Goal: Task Accomplishment & Management: Manage account settings

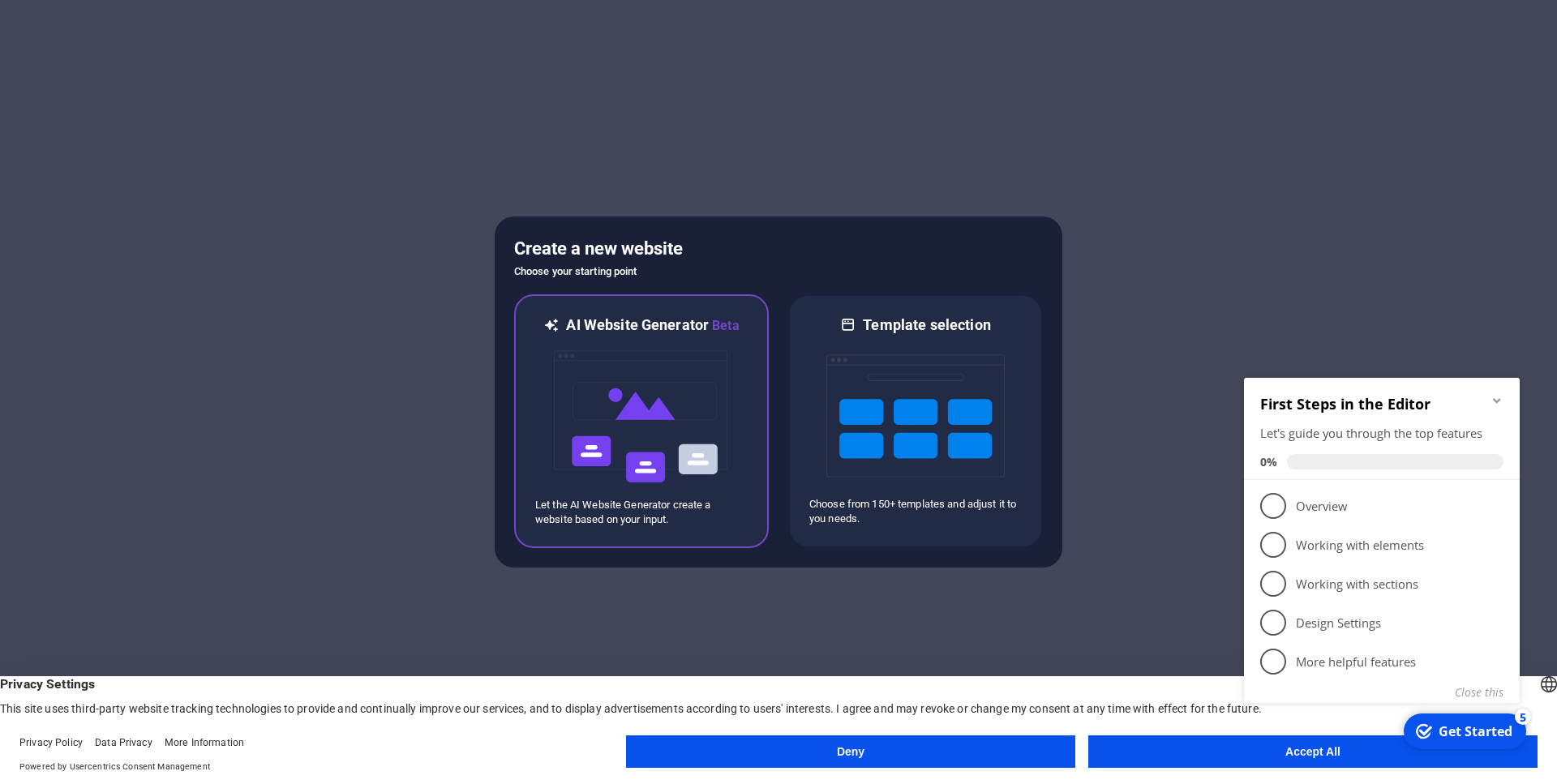
click at [601, 371] on img at bounding box center [642, 417] width 178 height 162
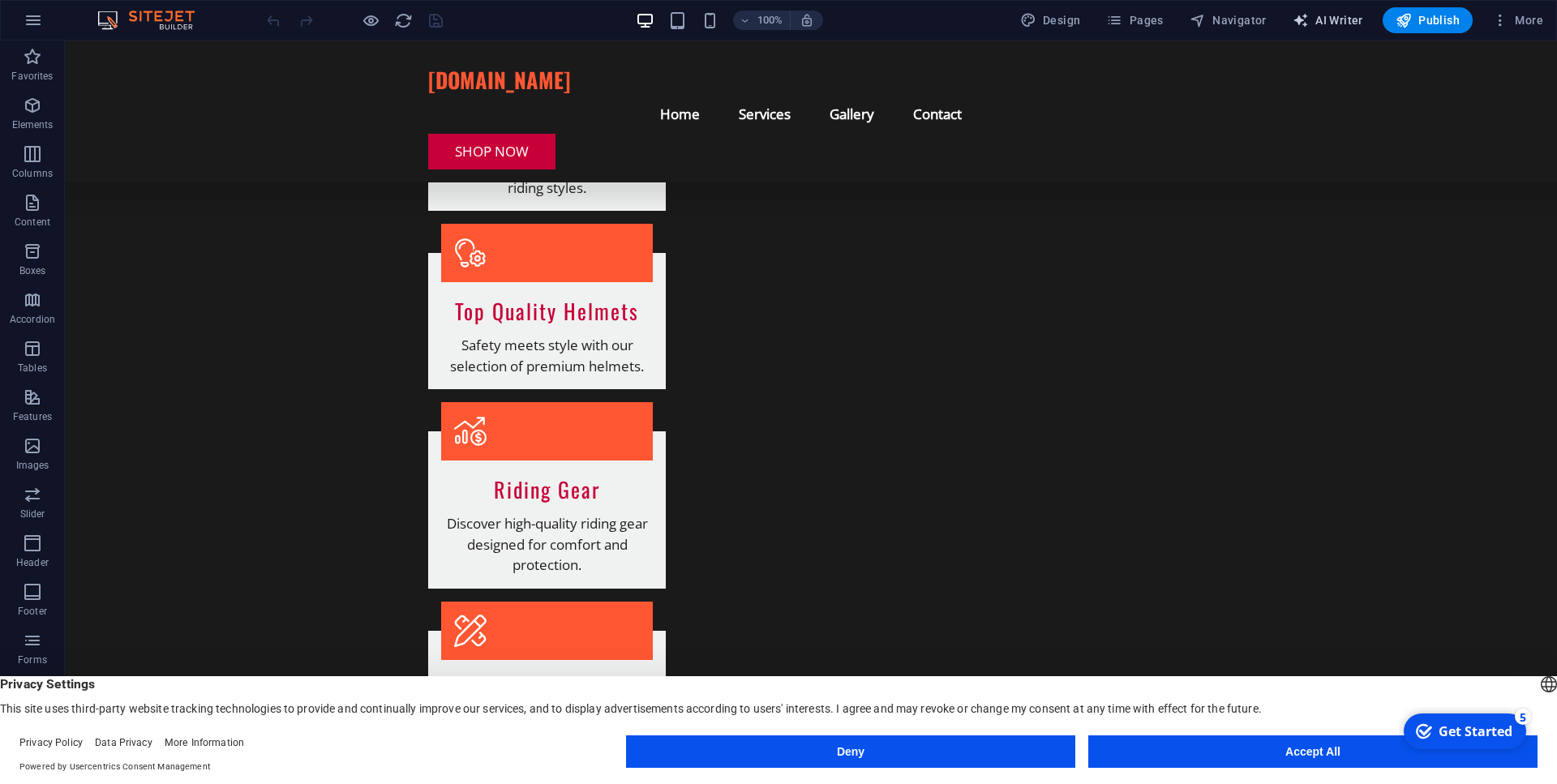
scroll to position [1123, 0]
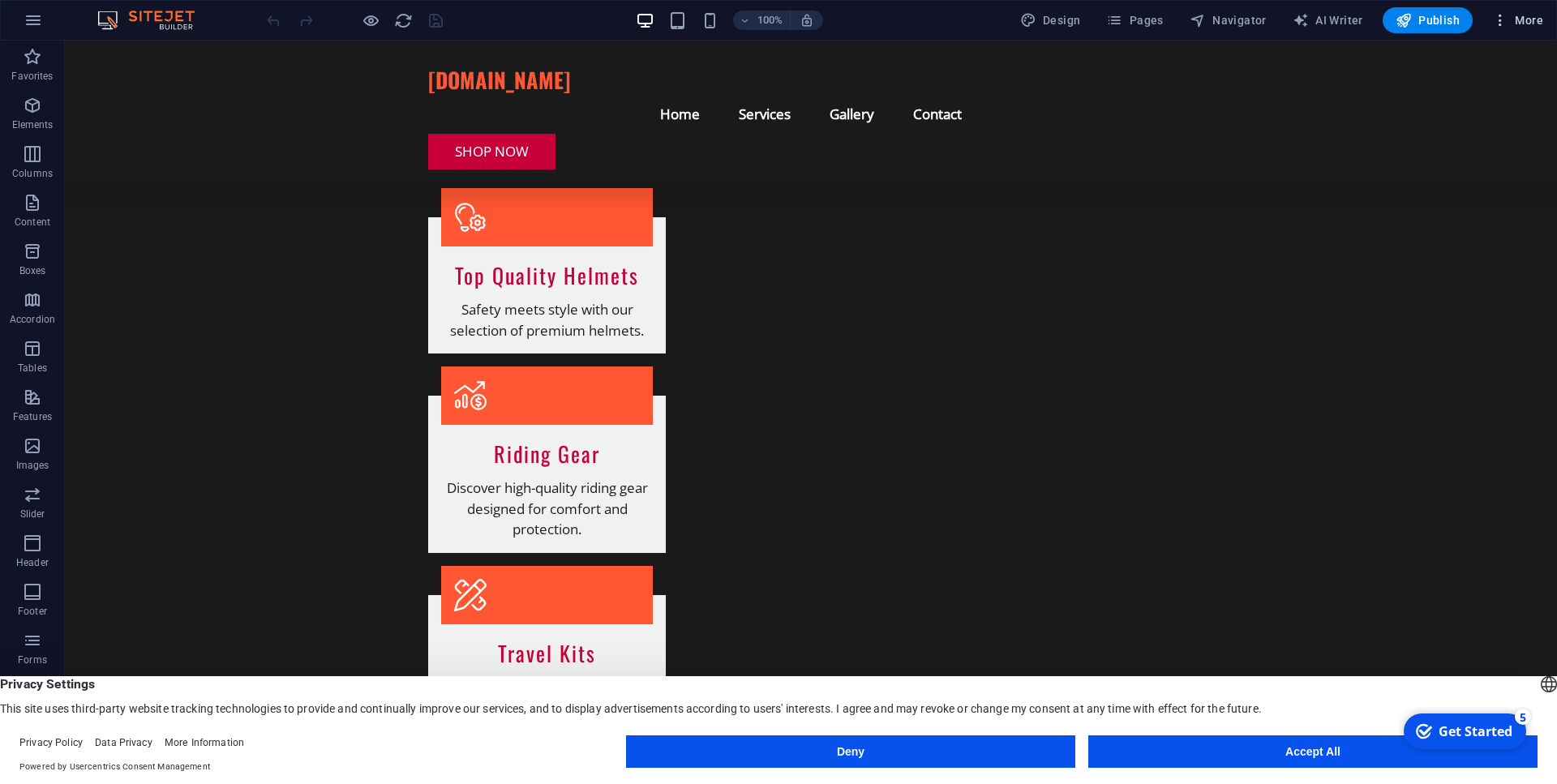
click at [1524, 19] on span "More" at bounding box center [1517, 20] width 52 height 16
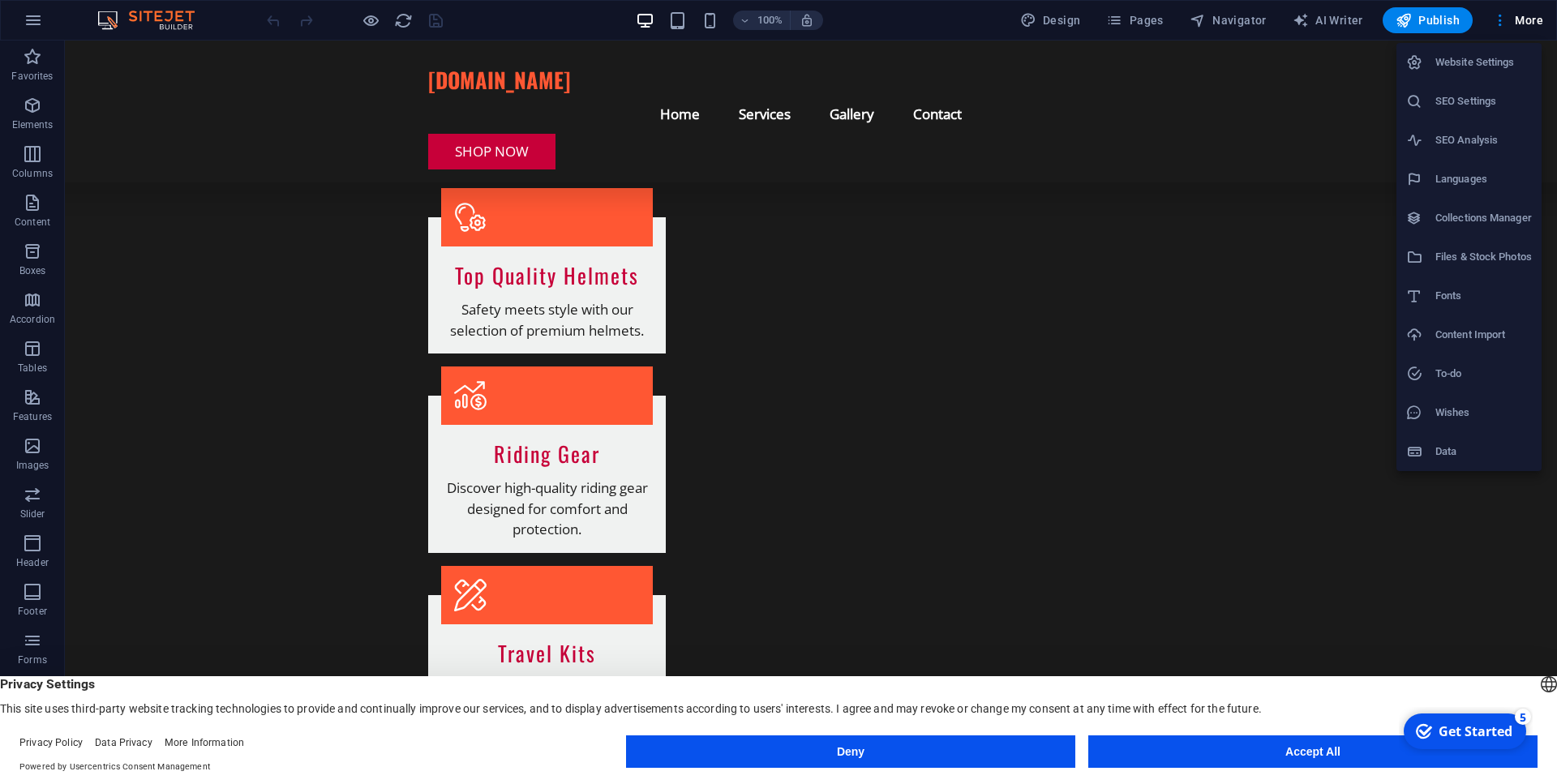
click at [1457, 67] on h6 "Website Settings" at bounding box center [1483, 62] width 96 height 20
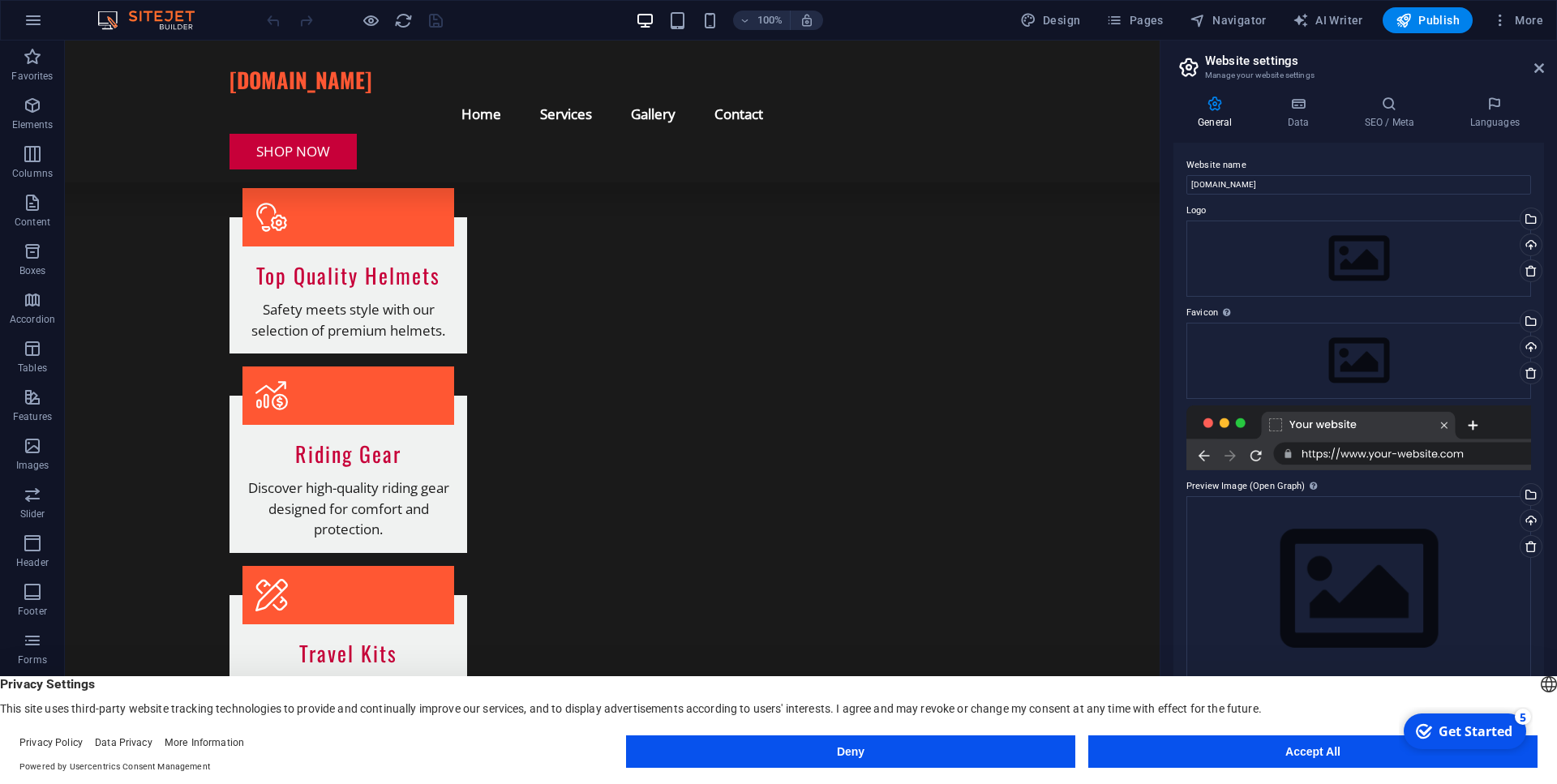
click at [1533, 69] on header "Website settings Manage your website settings" at bounding box center [1360, 61] width 367 height 43
click at [1538, 67] on icon at bounding box center [1539, 67] width 10 height 13
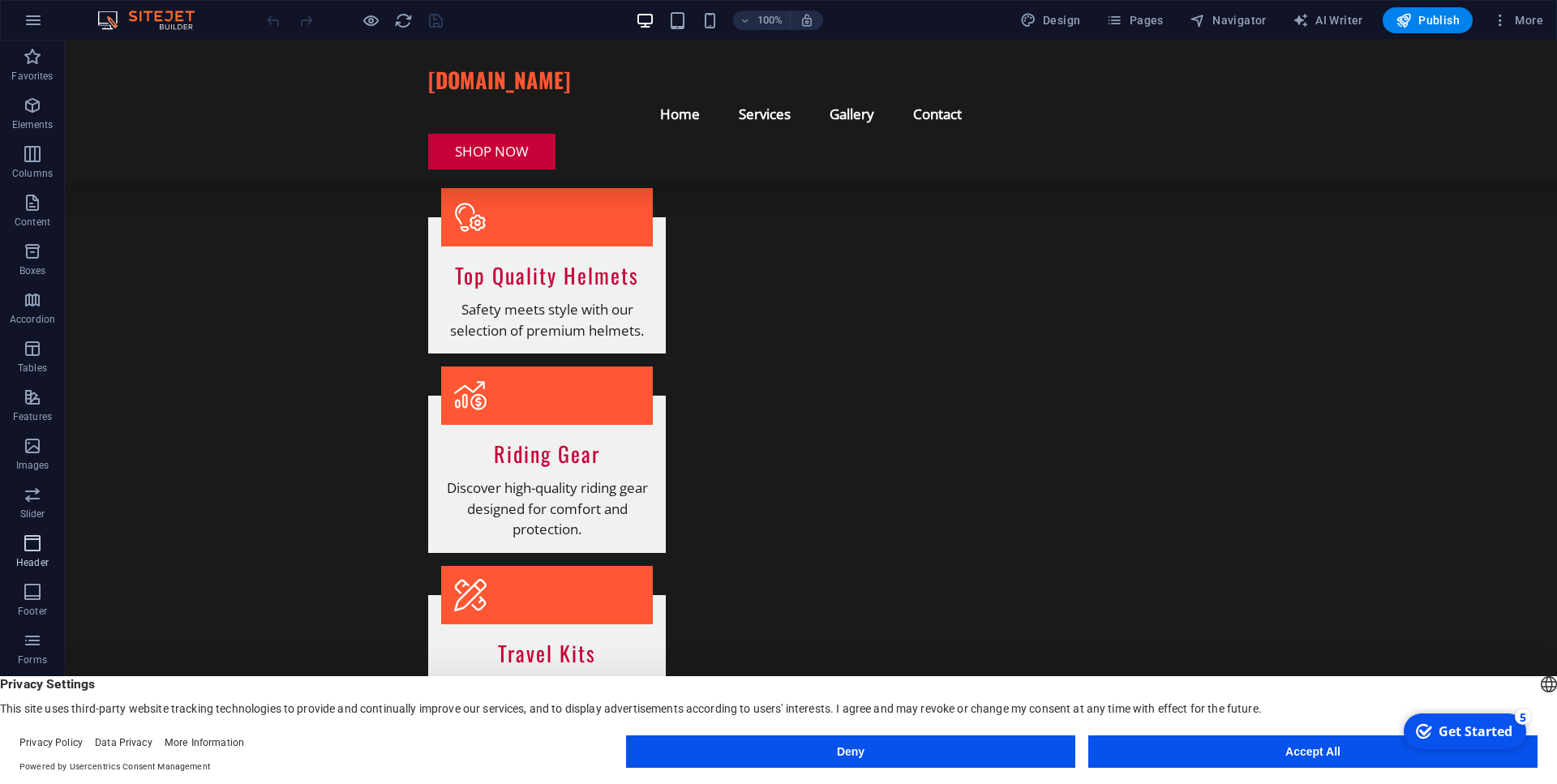
scroll to position [12, 0]
click at [1179, 760] on button "Accept All" at bounding box center [1313, 751] width 450 height 33
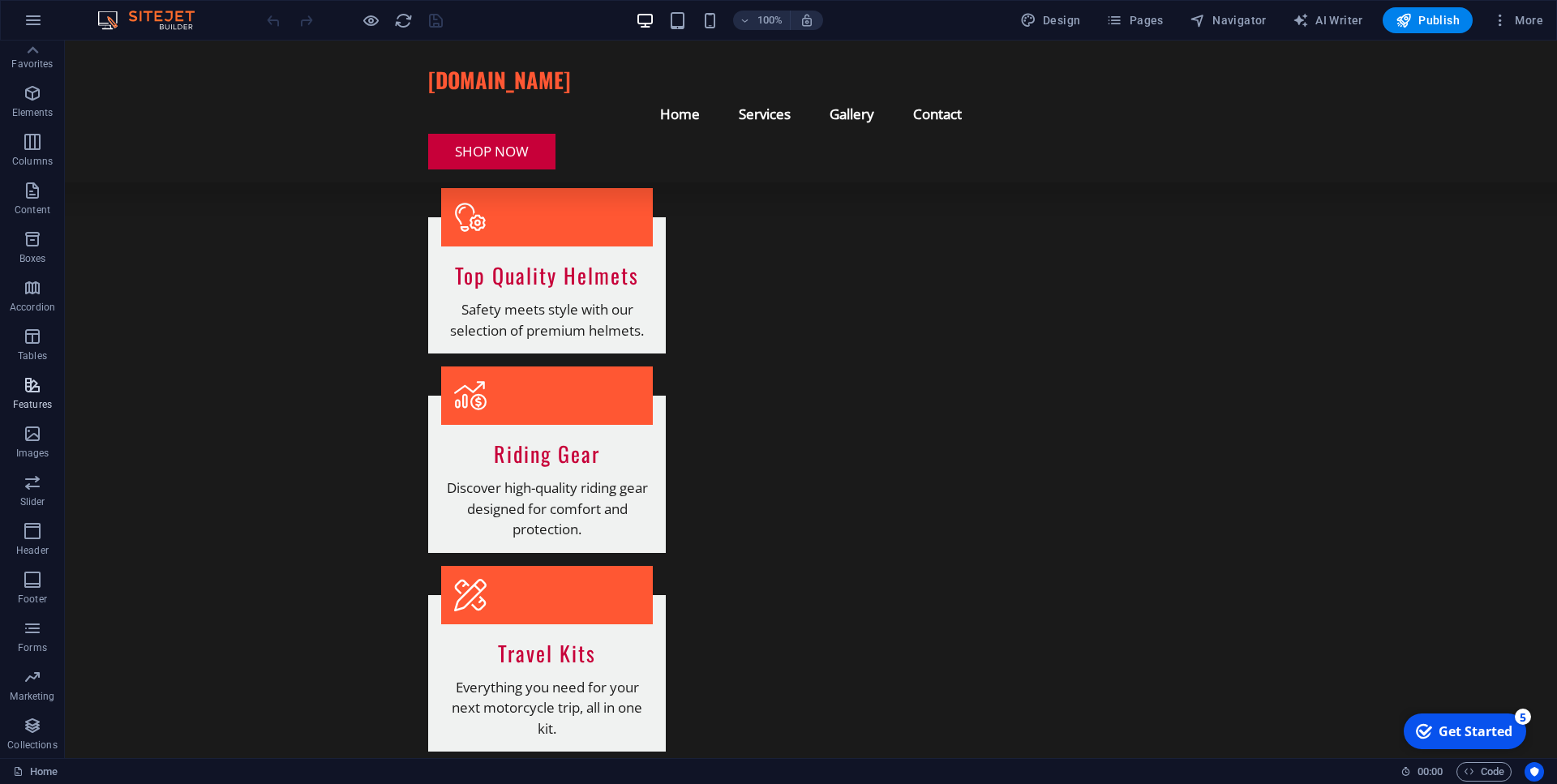
click at [35, 403] on p "Features" at bounding box center [32, 404] width 39 height 13
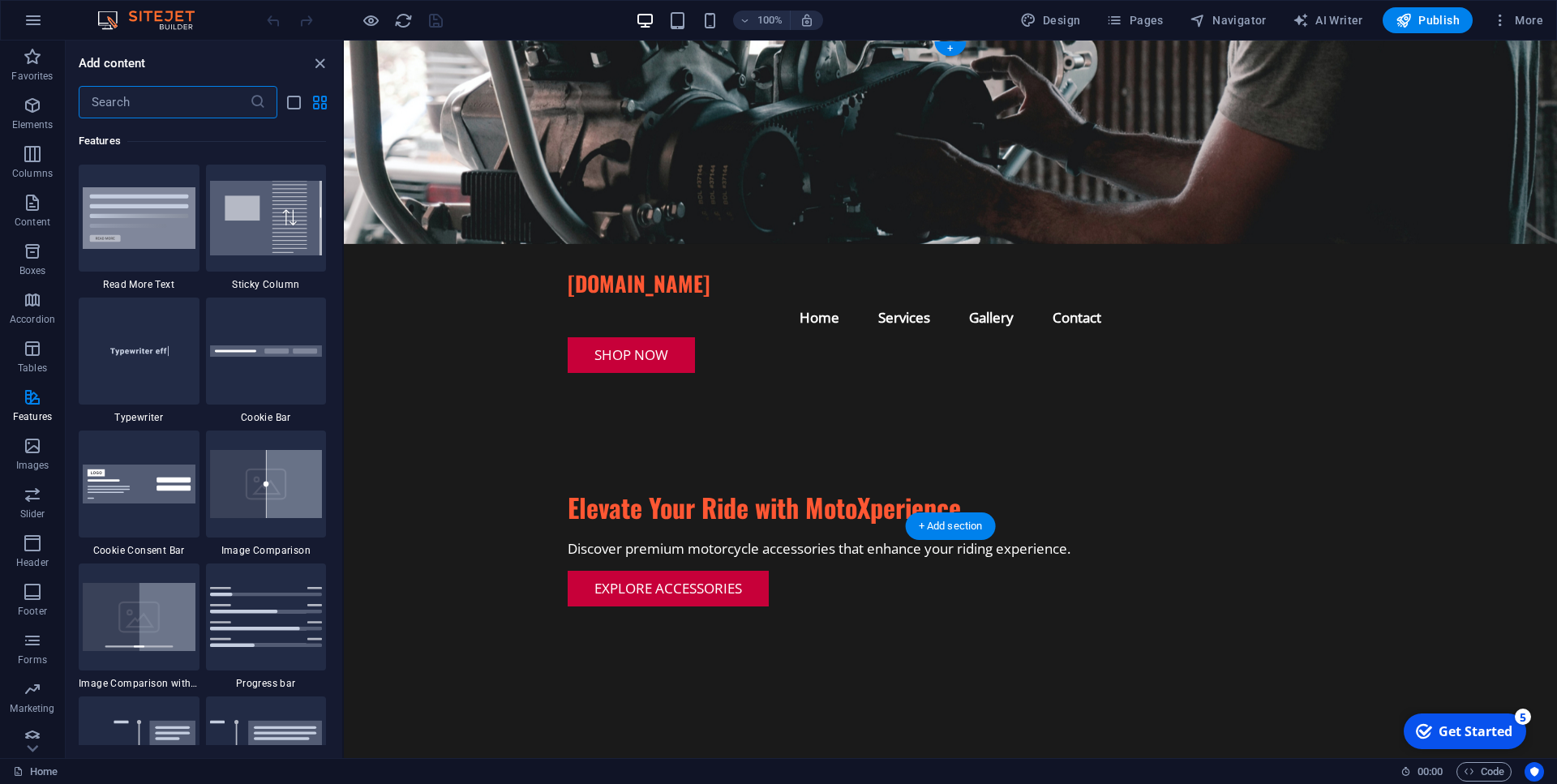
scroll to position [0, 0]
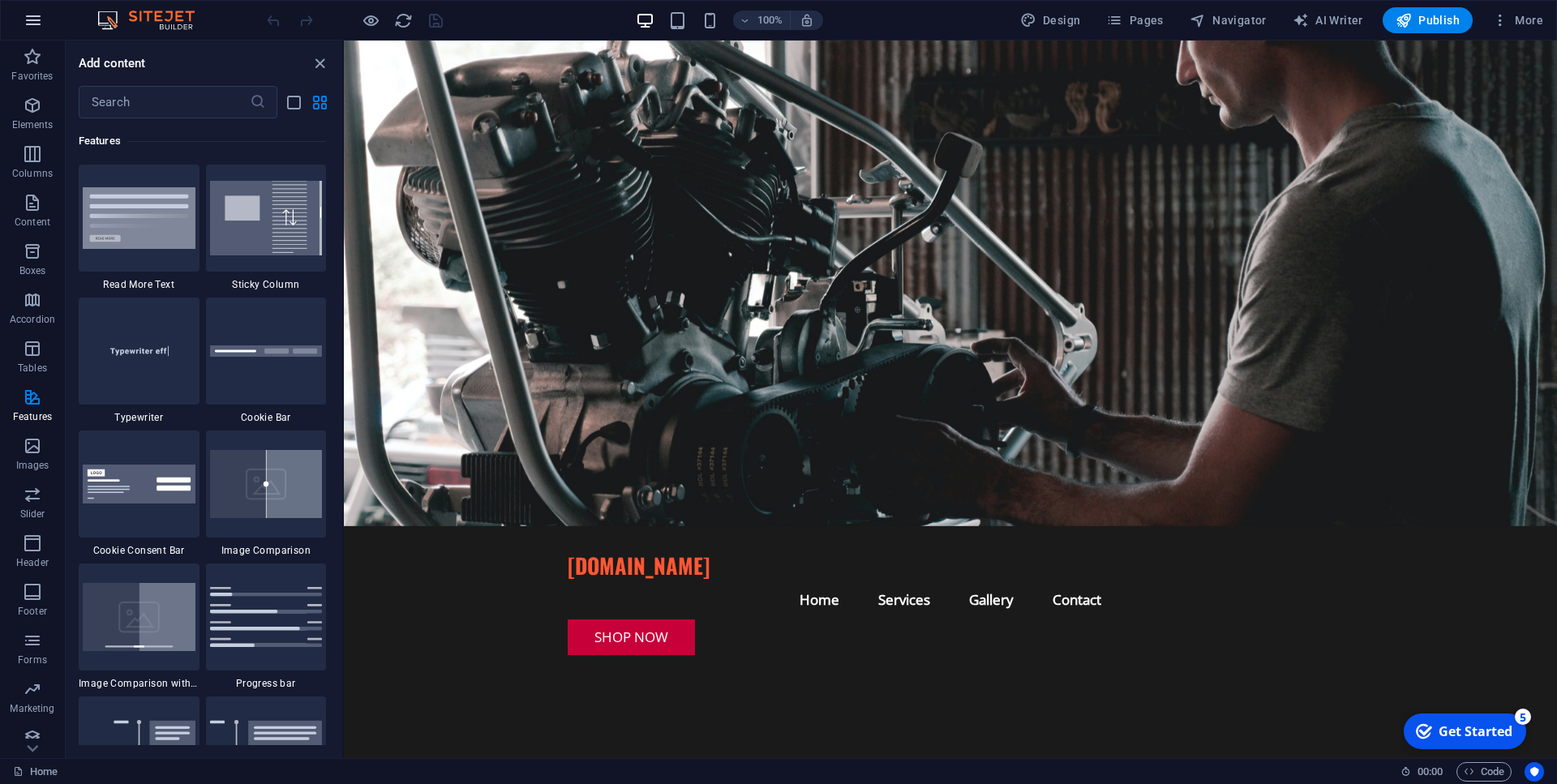
click at [35, 23] on icon "button" at bounding box center [34, 21] width 20 height 20
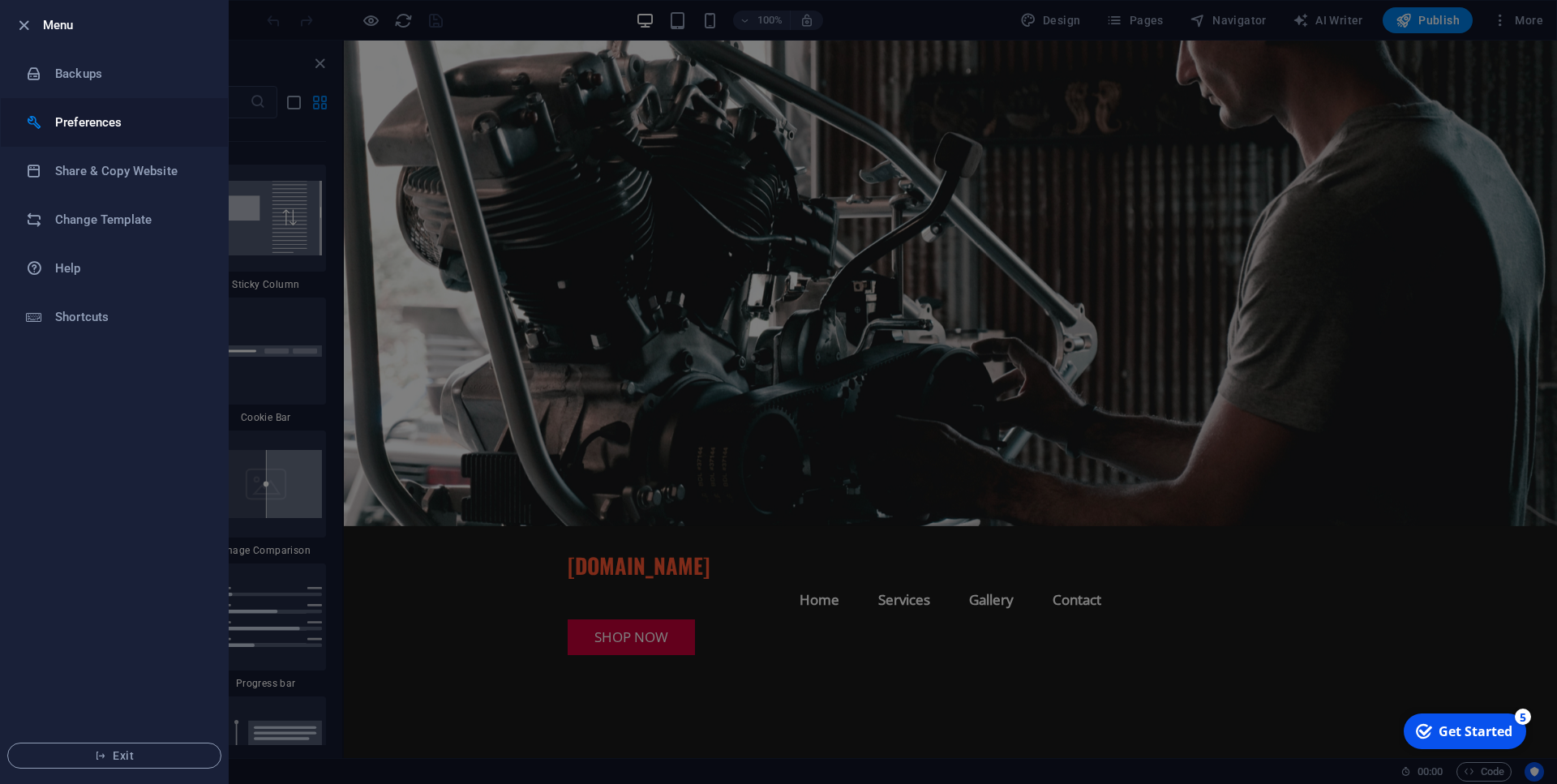
click at [65, 120] on h6 "Preferences" at bounding box center [130, 123] width 150 height 20
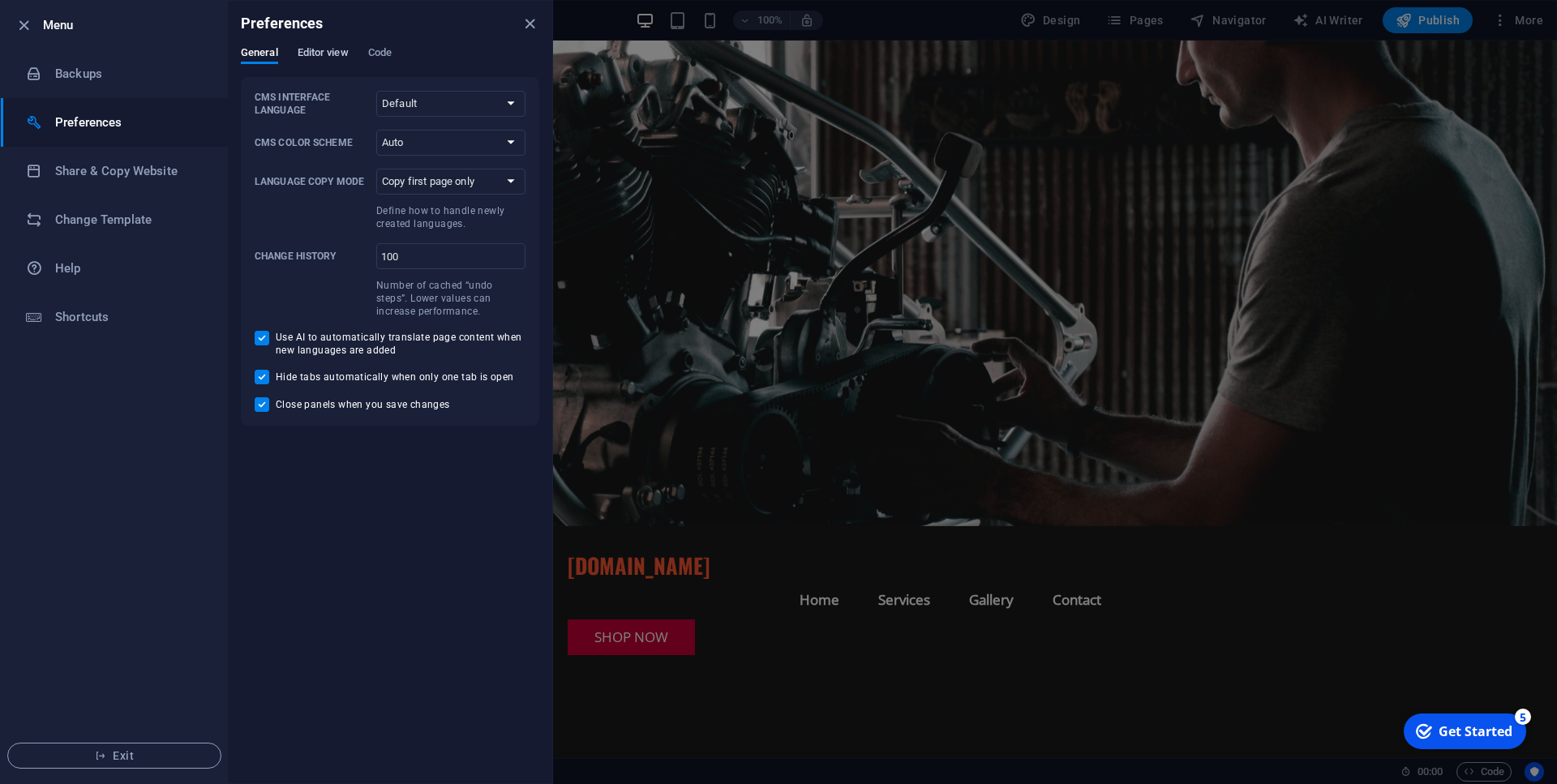
click at [313, 50] on span "Editor view" at bounding box center [323, 53] width 52 height 23
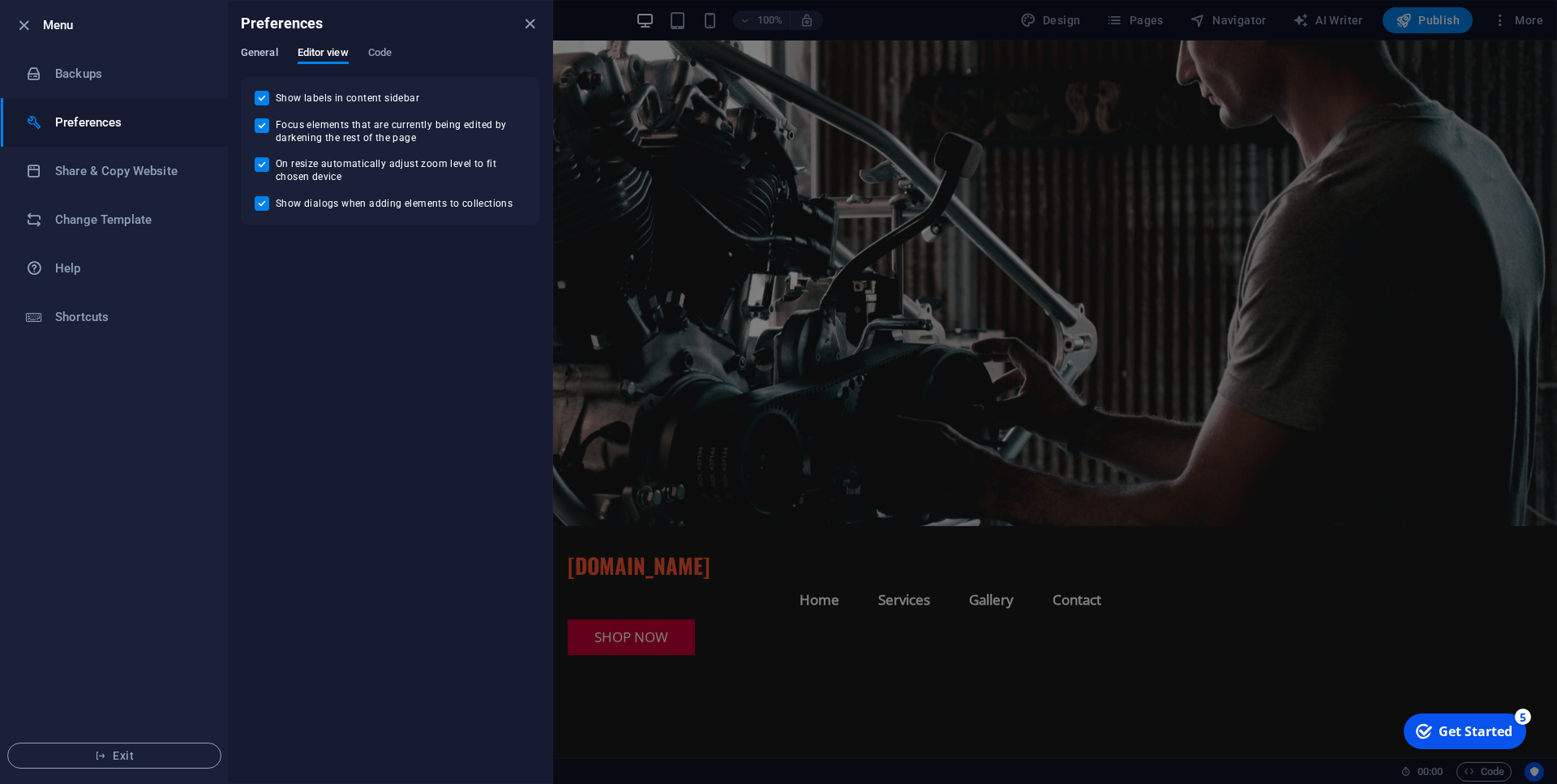
click at [266, 52] on span "General" at bounding box center [260, 53] width 38 height 23
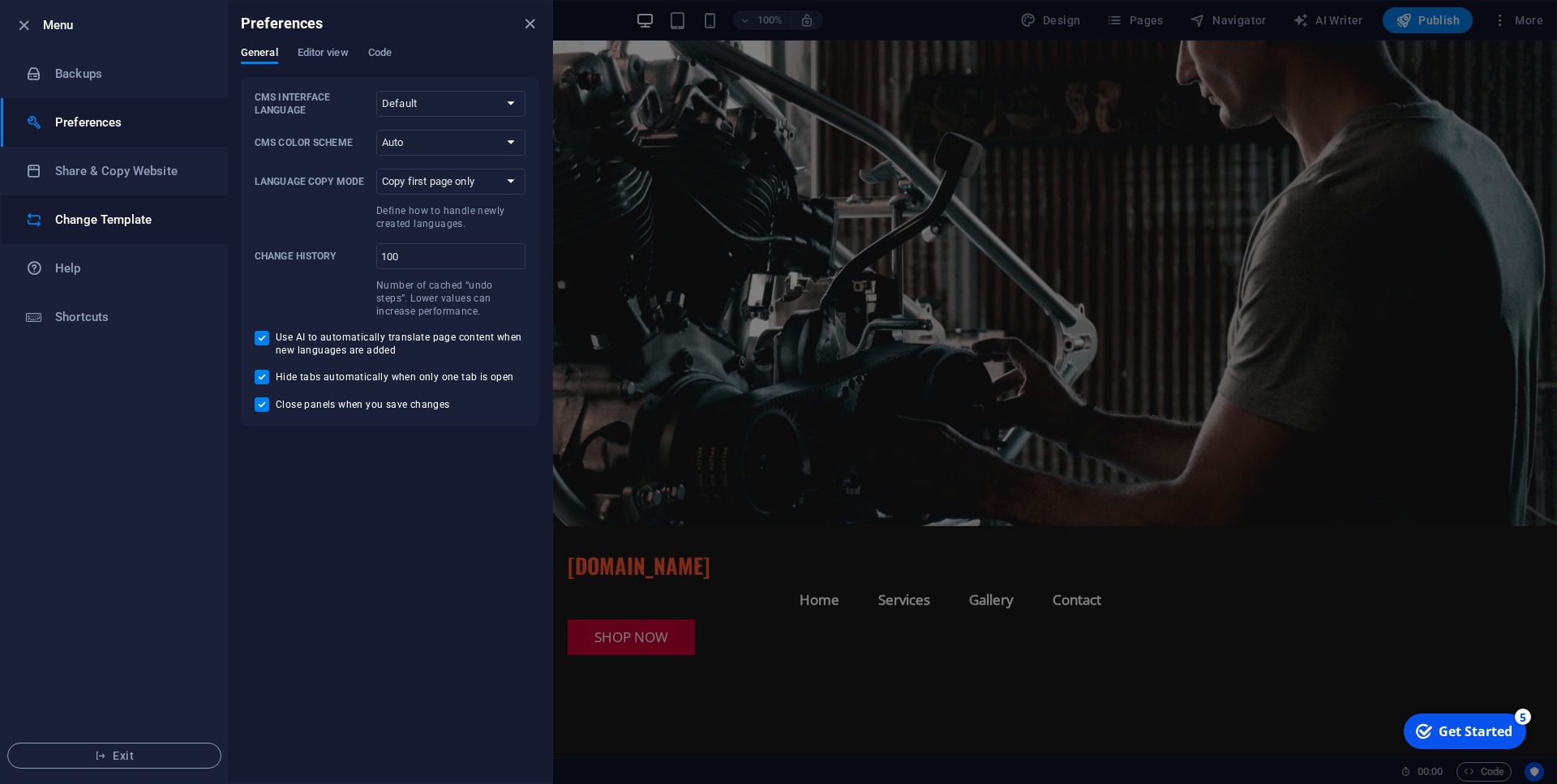
click at [141, 222] on h6 "Change Template" at bounding box center [130, 220] width 150 height 20
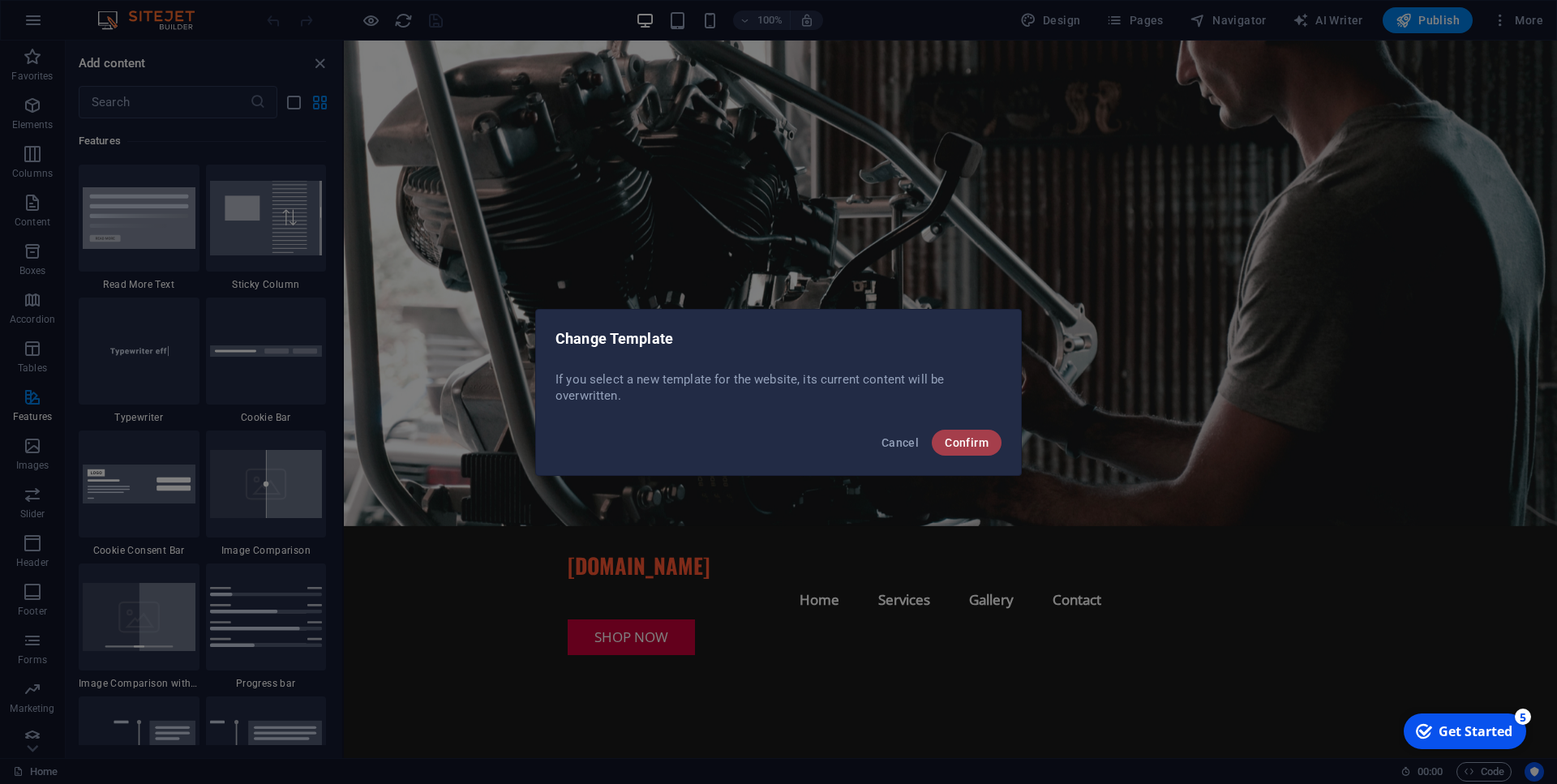
click at [976, 446] on span "Confirm" at bounding box center [967, 441] width 44 height 13
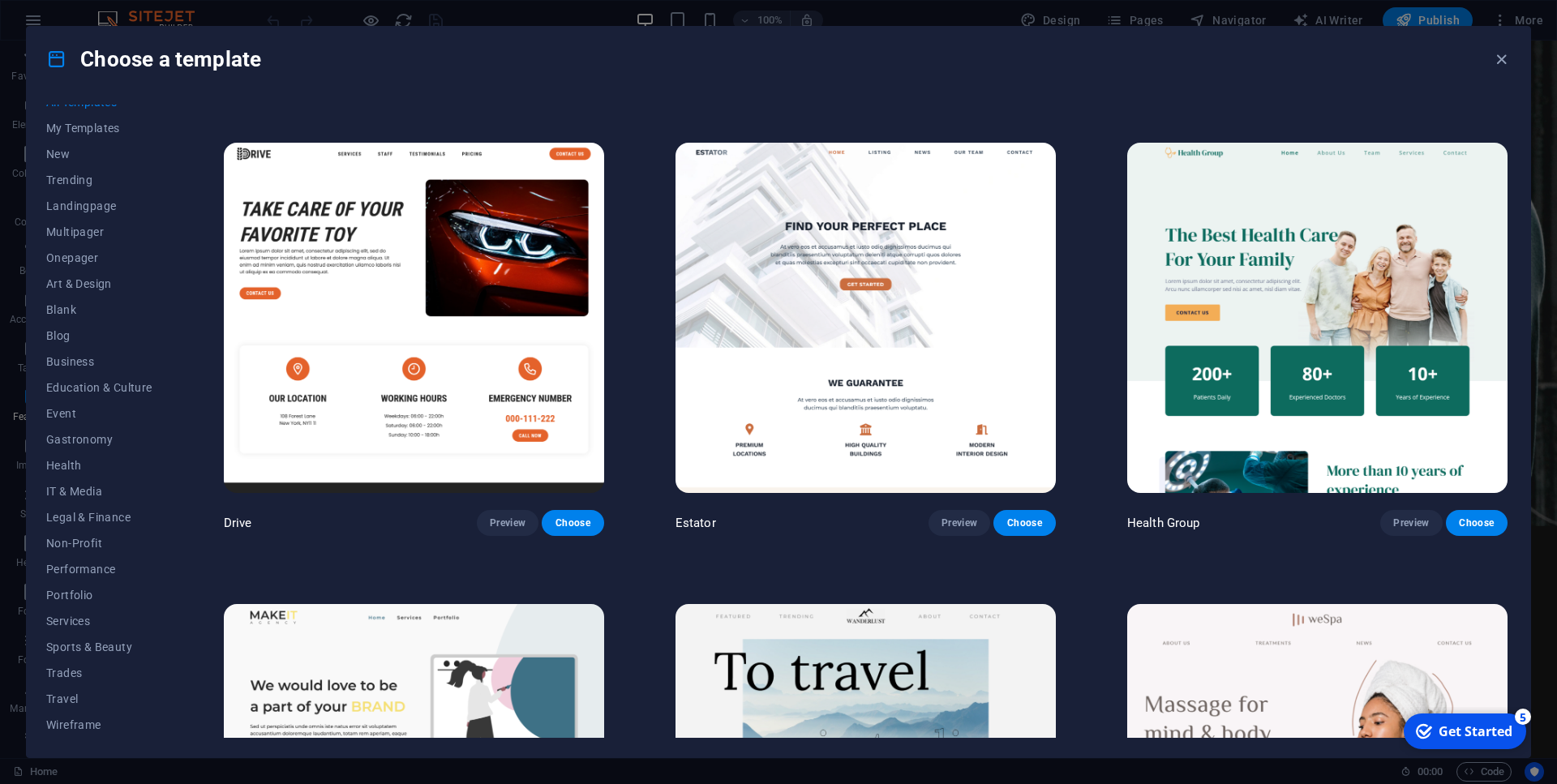
scroll to position [4126, 0]
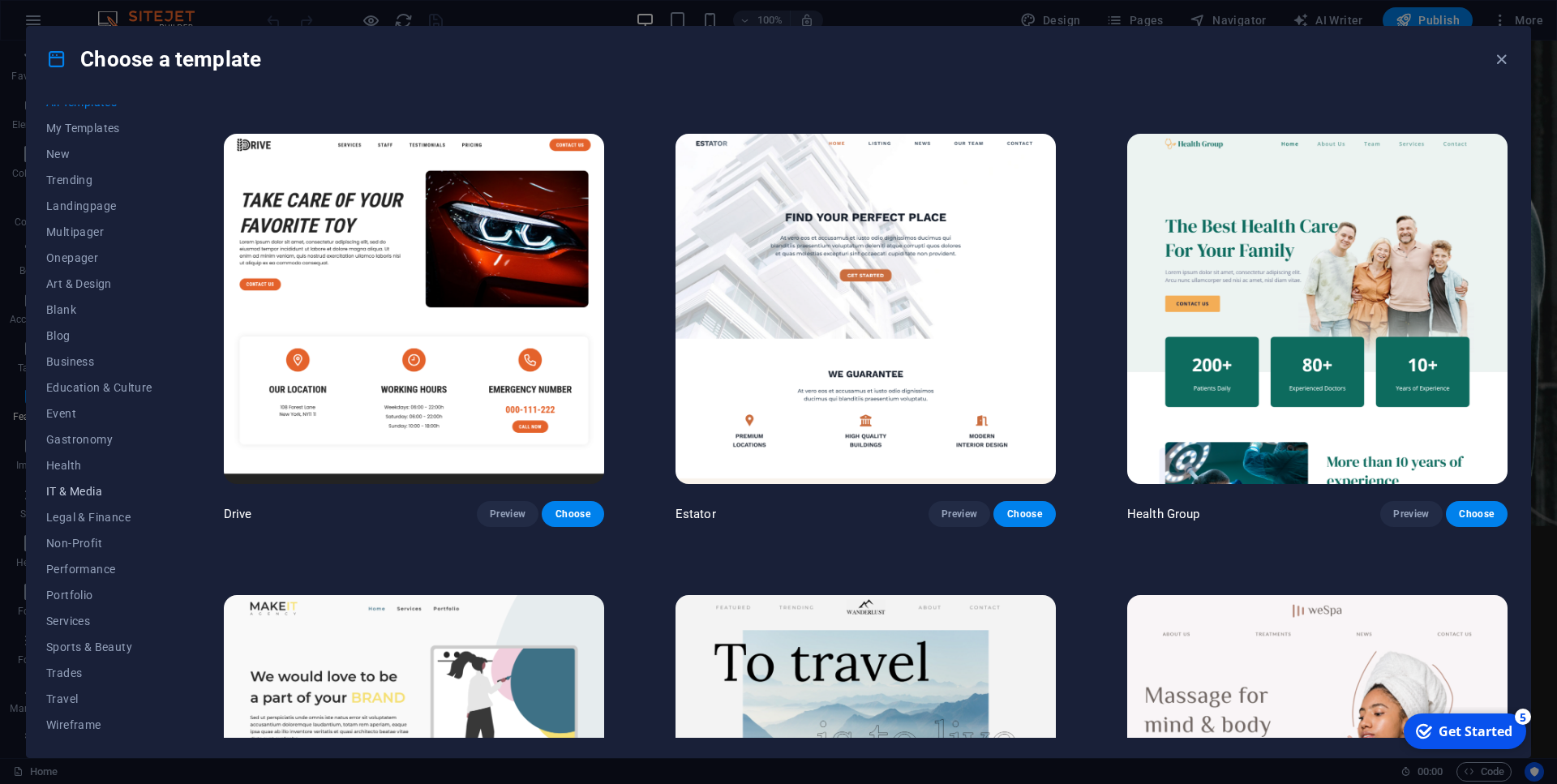
click at [72, 489] on span "IT & Media" at bounding box center [99, 491] width 106 height 13
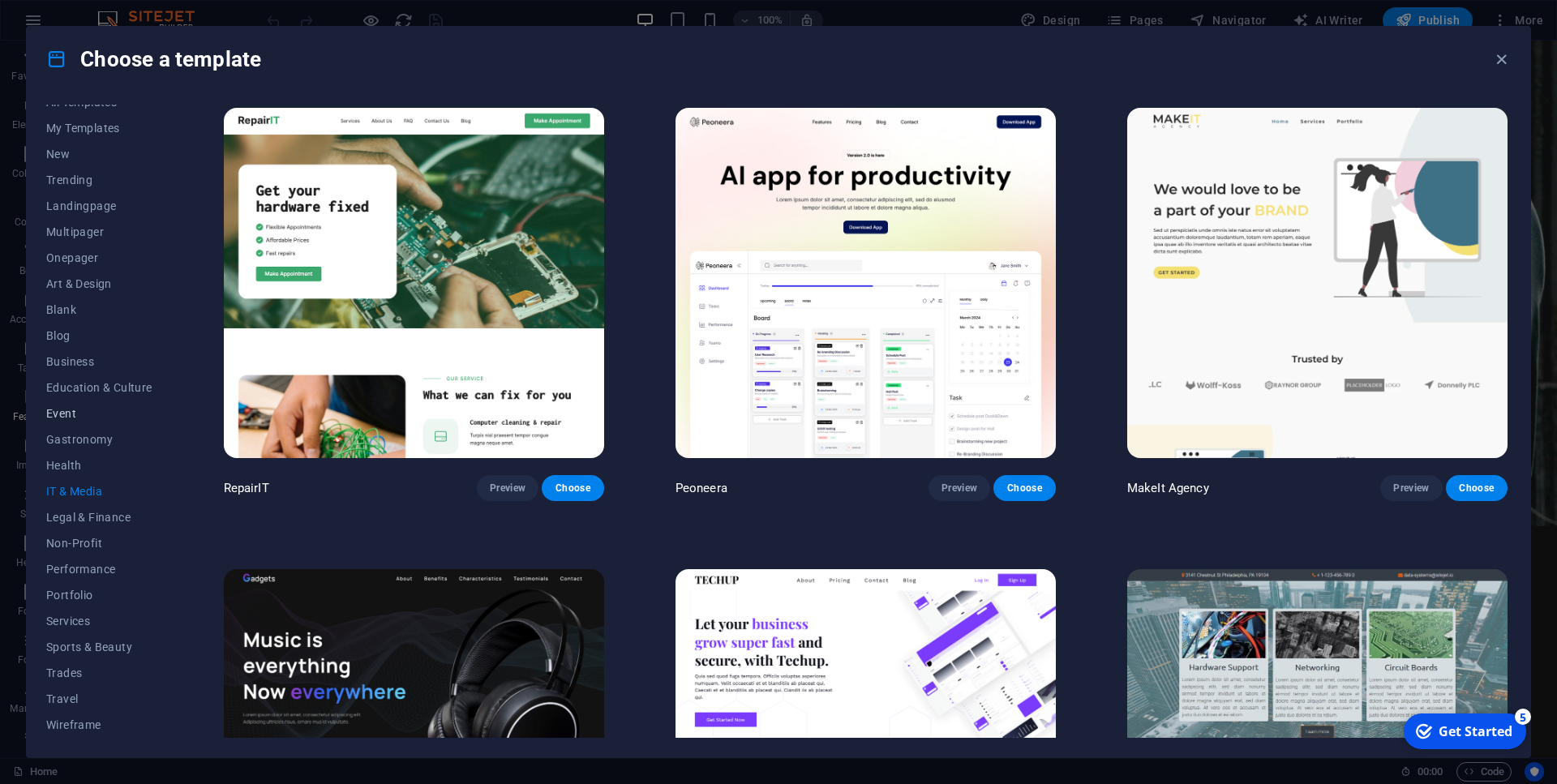
scroll to position [0, 0]
click at [69, 367] on button "Business" at bounding box center [99, 377] width 106 height 26
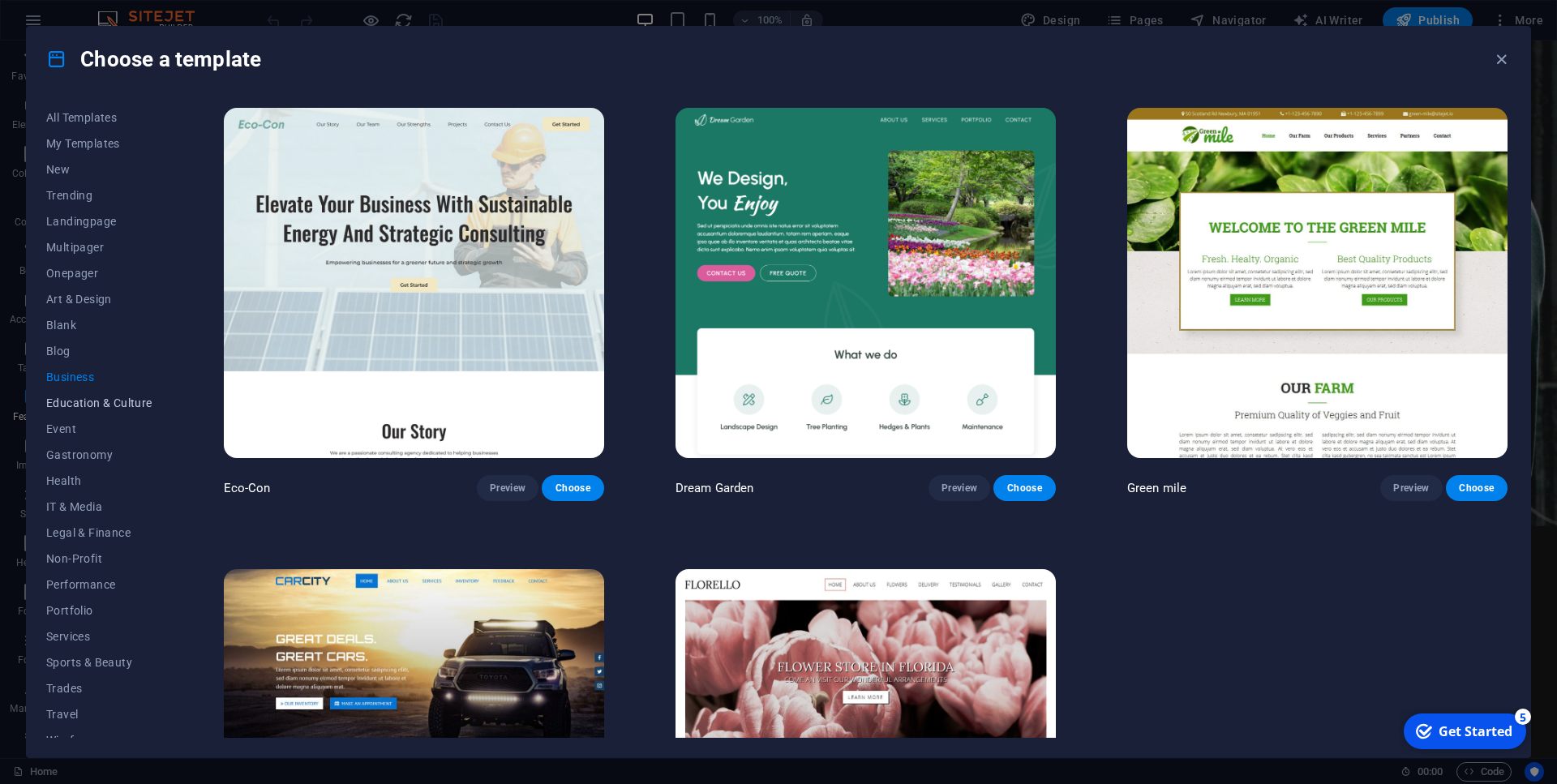
scroll to position [16, 0]
click at [1505, 59] on icon "button" at bounding box center [1501, 59] width 19 height 19
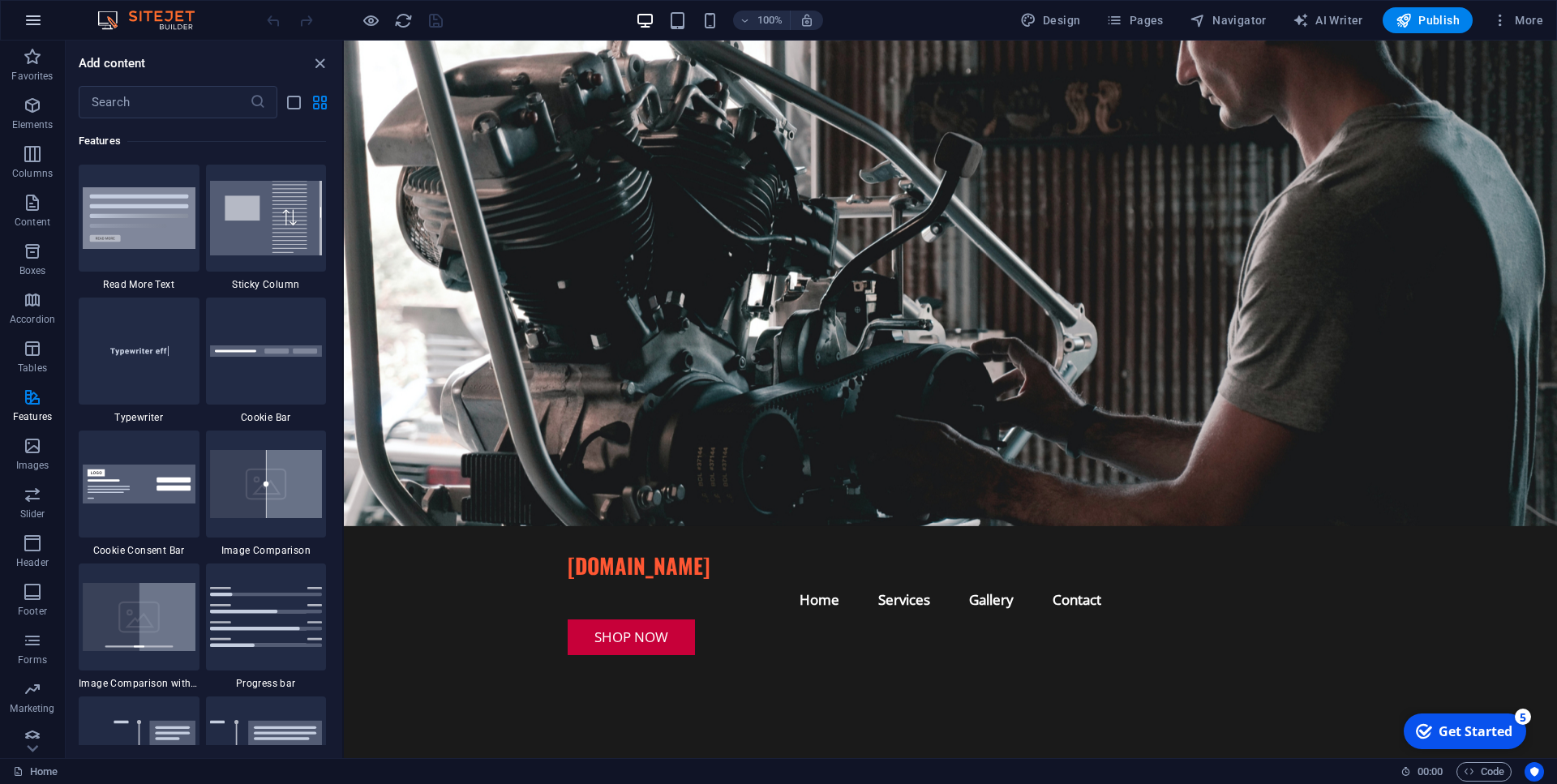
click at [16, 25] on button "button" at bounding box center [33, 20] width 39 height 39
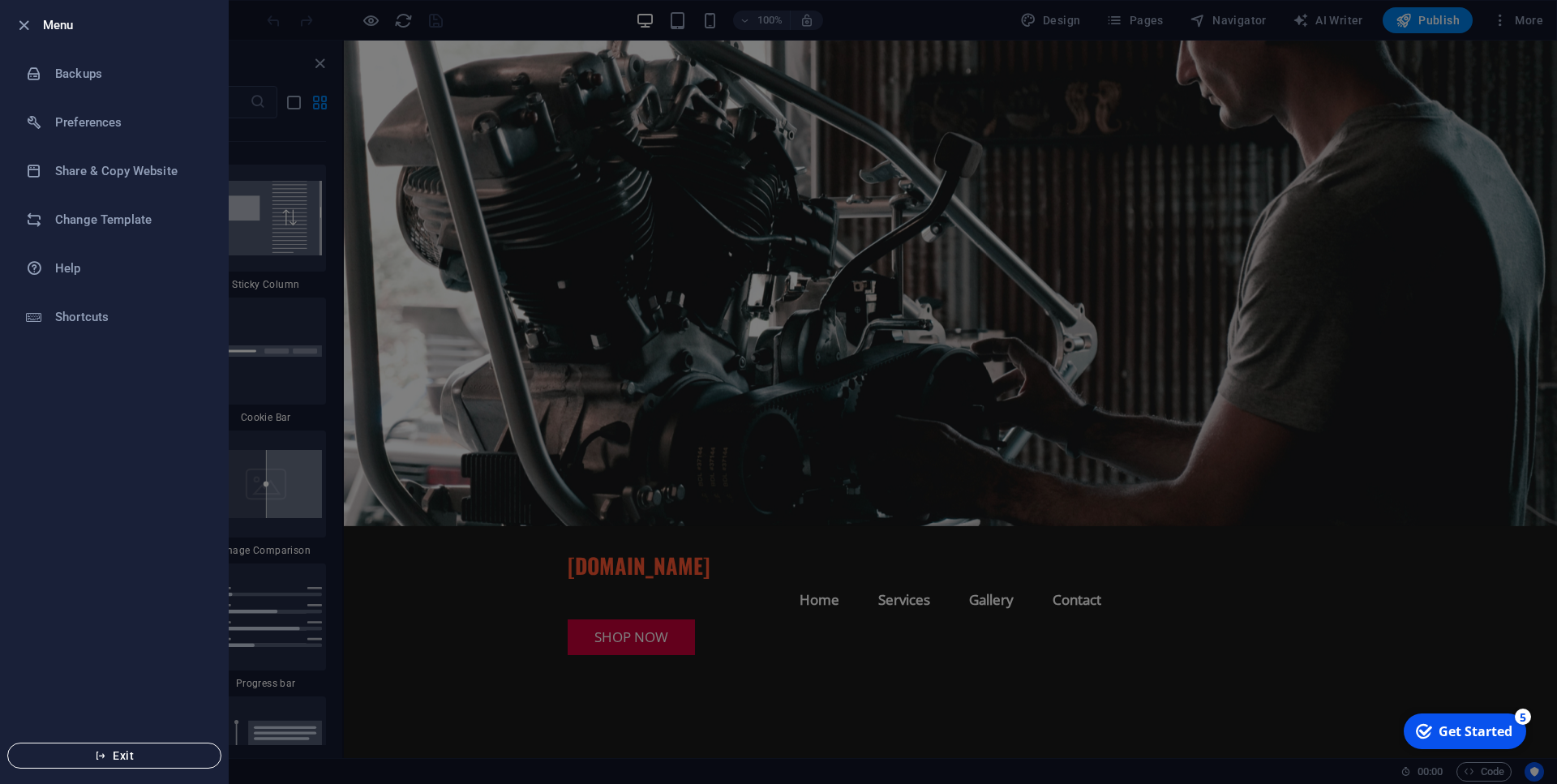
click at [146, 750] on span "Exit" at bounding box center [114, 754] width 186 height 13
